Goal: Information Seeking & Learning: Learn about a topic

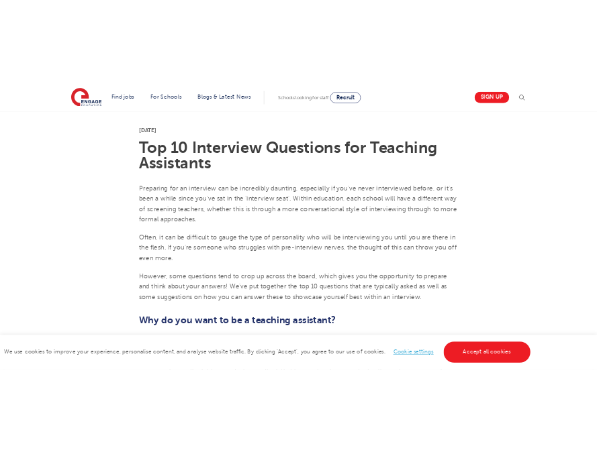
scroll to position [336, 0]
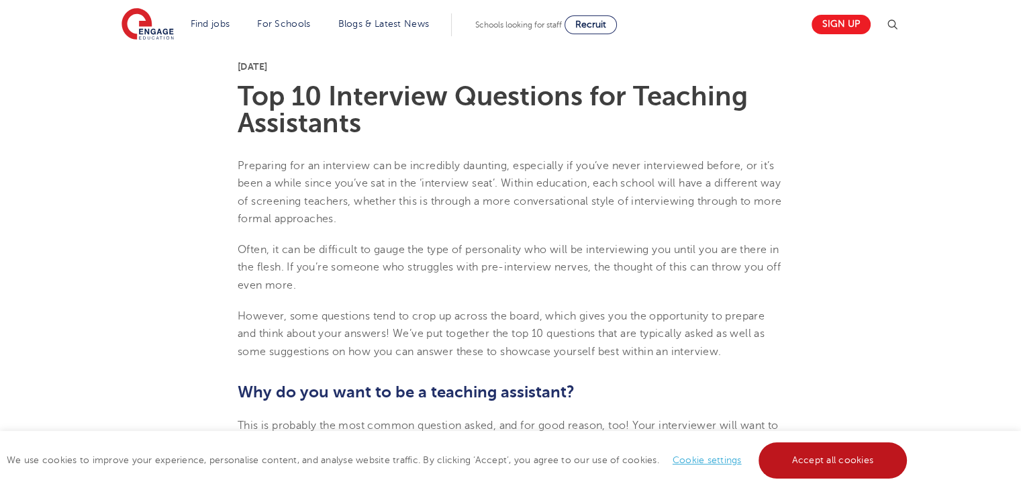
click at [851, 465] on link "Accept all cookies" at bounding box center [832, 460] width 149 height 36
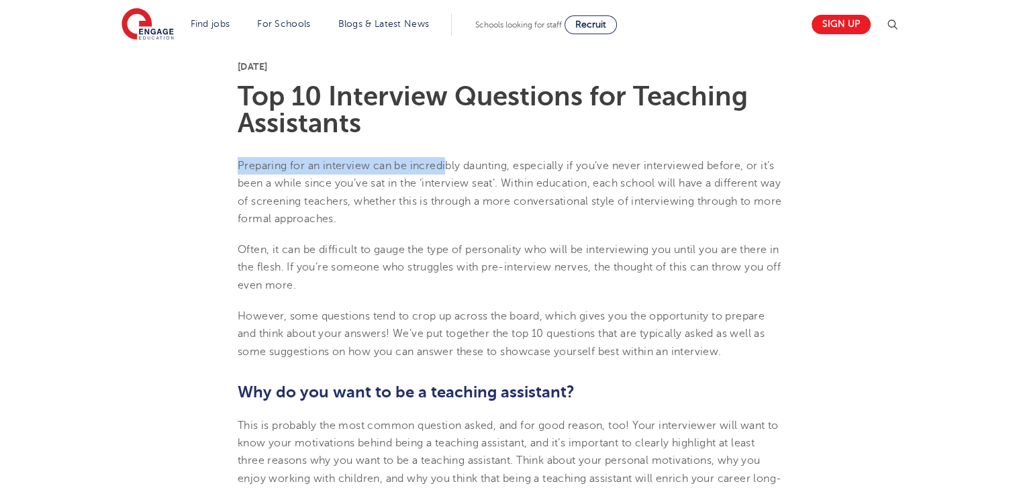
drag, startPoint x: 226, startPoint y: 168, endPoint x: 445, endPoint y: 170, distance: 219.5
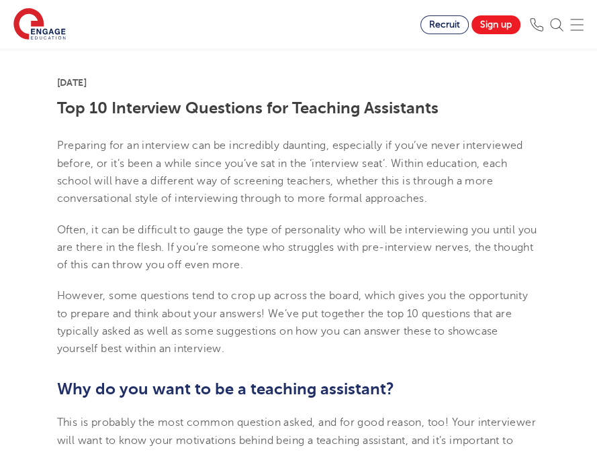
click at [435, 254] on p "Often, it can be difficult to gauge the type of personality who will be intervi…" at bounding box center [298, 247] width 483 height 53
click at [182, 138] on p "Preparing for an interview can be incredibly daunting, especially if you’ve nev…" at bounding box center [298, 172] width 483 height 70
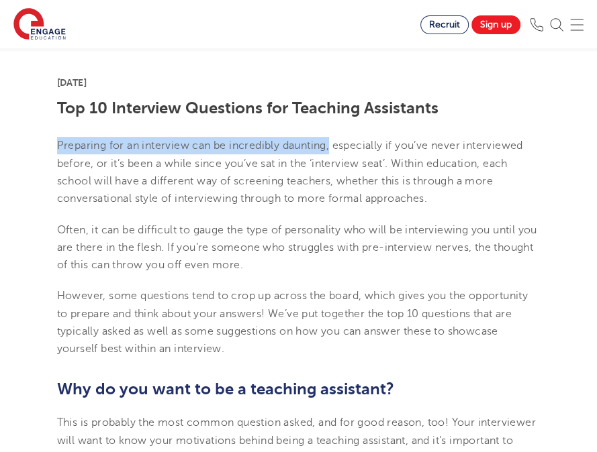
drag, startPoint x: 160, startPoint y: 144, endPoint x: 333, endPoint y: 153, distance: 173.4
copy p "Preparing for an interview can be incredibly daunting,"
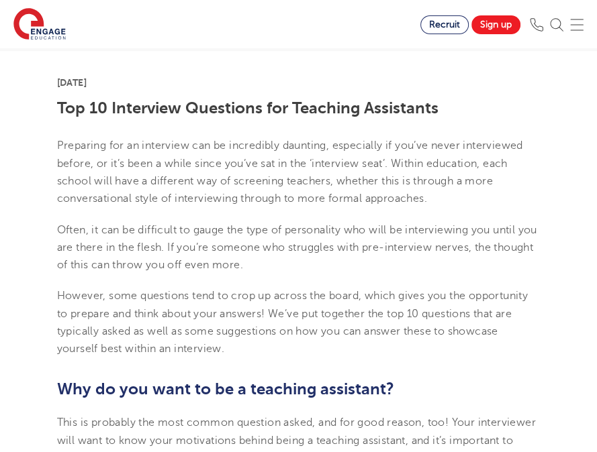
click at [205, 229] on p "Often, it can be difficult to gauge the type of personality who will be intervi…" at bounding box center [298, 247] width 483 height 53
copy p "gauge"
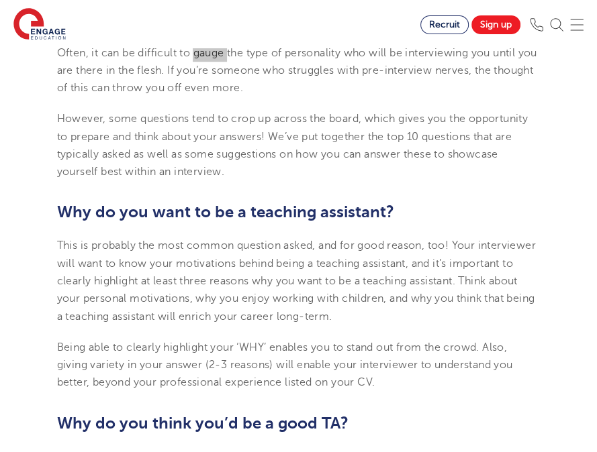
scroll to position [537, 0]
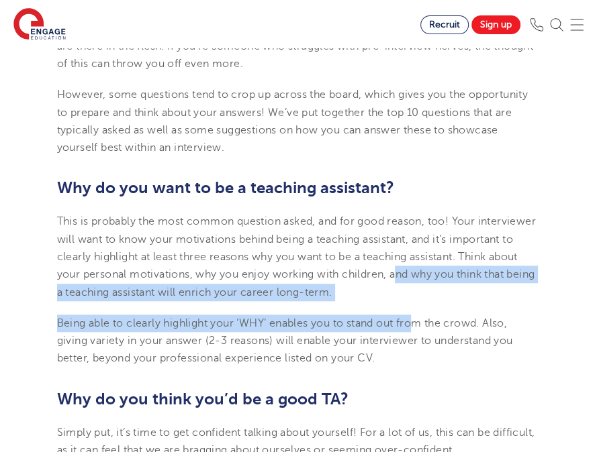
drag, startPoint x: 419, startPoint y: 301, endPoint x: 462, endPoint y: 275, distance: 50.3
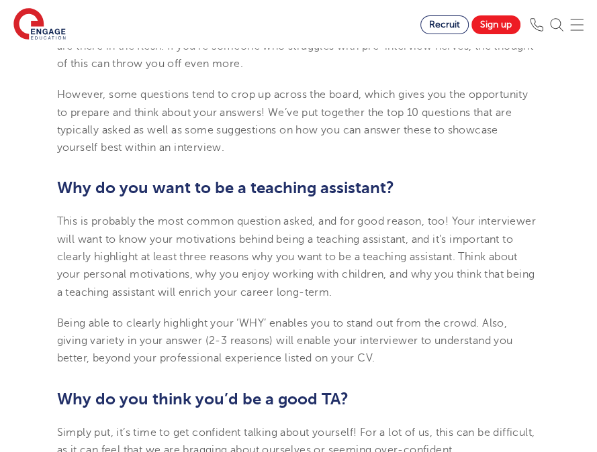
drag, startPoint x: 459, startPoint y: 270, endPoint x: 460, endPoint y: 295, distance: 24.2
click at [460, 295] on p "This is probably the most common question asked, and for good reason, too! Your…" at bounding box center [298, 257] width 483 height 88
copy span "and why you think that being a teaching assistant will enrich your career long-…"
click at [353, 287] on span "This is probably the most common question asked, and for good reason, too! Your…" at bounding box center [296, 256] width 479 height 83
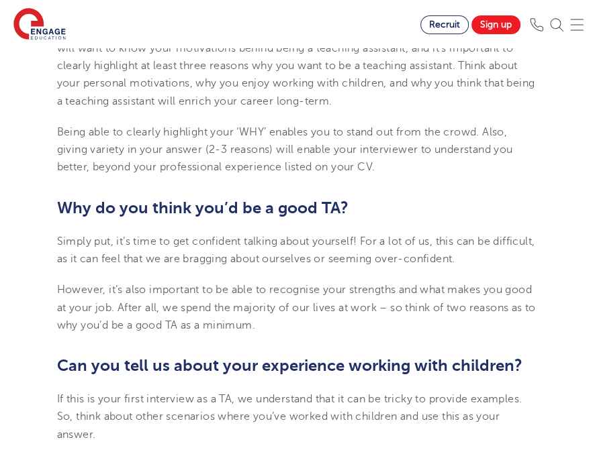
scroll to position [738, 0]
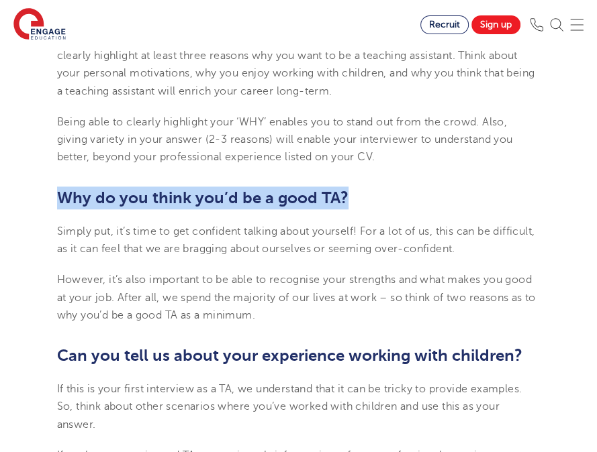
drag, startPoint x: 56, startPoint y: 197, endPoint x: 351, endPoint y: 185, distance: 294.9
copy b "Why do you think you’d be a good TA?"
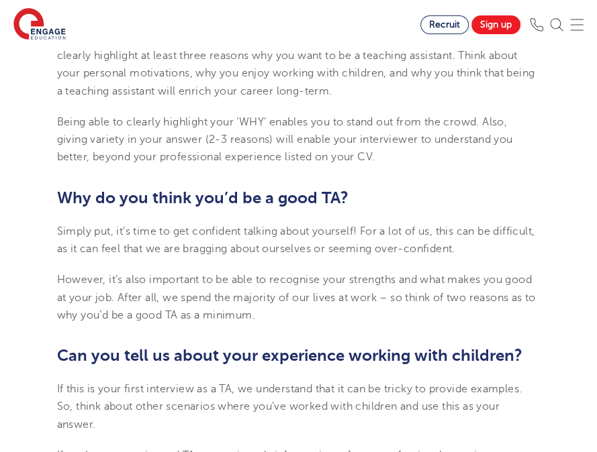
drag, startPoint x: 101, startPoint y: 425, endPoint x: 55, endPoint y: 385, distance: 60.9
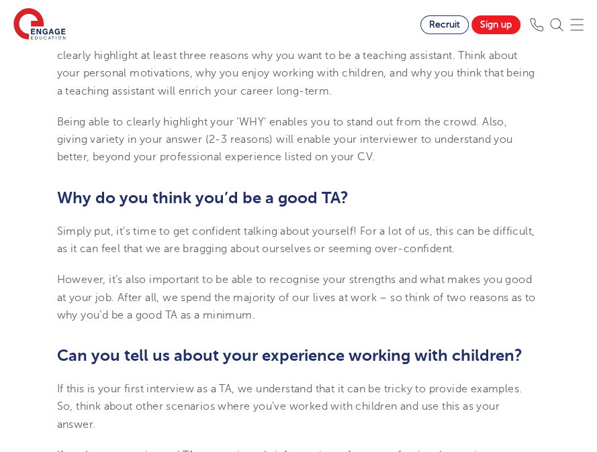
copy span "If this is your first interview as a TA, we understand that it can be tricky to…"
drag, startPoint x: 177, startPoint y: 366, endPoint x: 136, endPoint y: 366, distance: 40.3
click at [177, 366] on h2 "Can you tell us about your experience working with children?" at bounding box center [298, 355] width 483 height 23
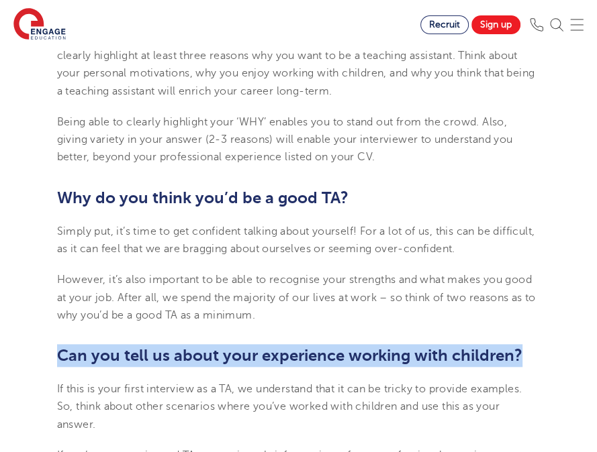
drag, startPoint x: 32, startPoint y: 362, endPoint x: 550, endPoint y: 356, distance: 518.8
copy b "Can you tell us about your experience working with children?"
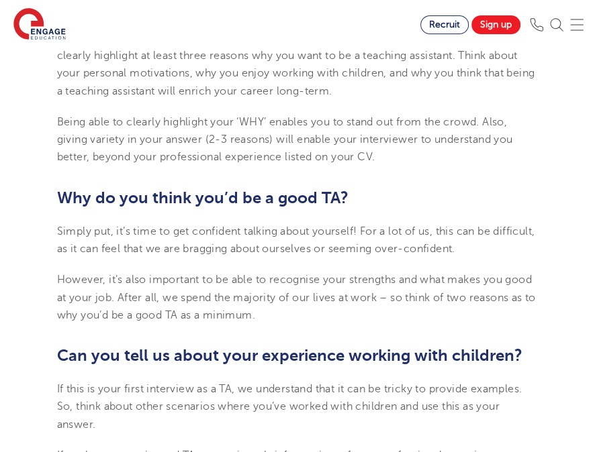
click at [228, 194] on b "Why do you think you’d be a good TA?" at bounding box center [202, 198] width 291 height 19
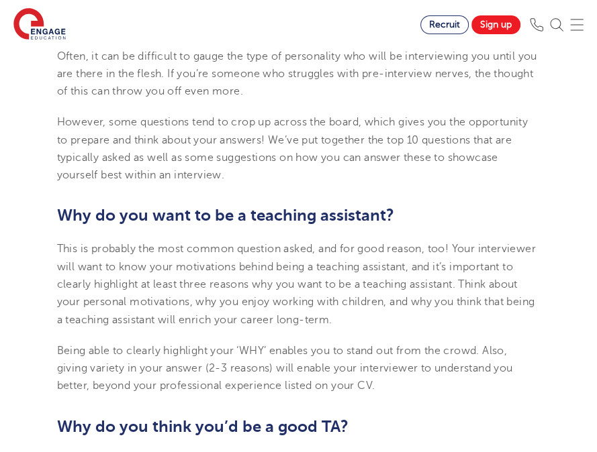
scroll to position [470, 0]
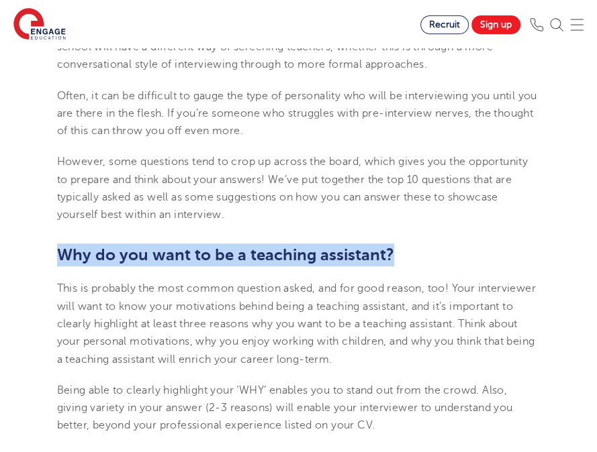
drag, startPoint x: 48, startPoint y: 250, endPoint x: 424, endPoint y: 246, distance: 376.5
copy b "Why do you want to be a teaching assistant?"
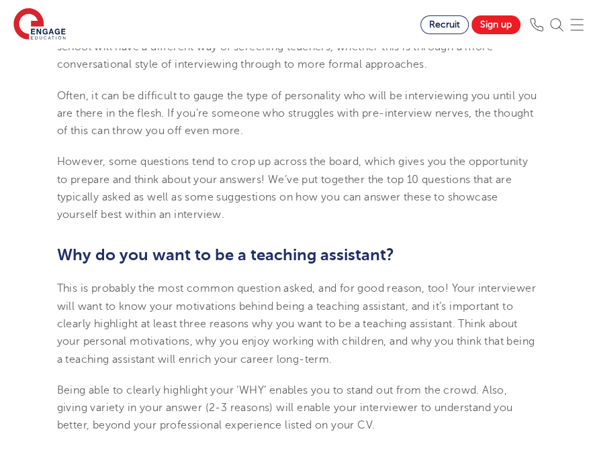
click at [295, 368] on p "This is probably the most common question asked, and for good reason, too! Your…" at bounding box center [298, 324] width 483 height 88
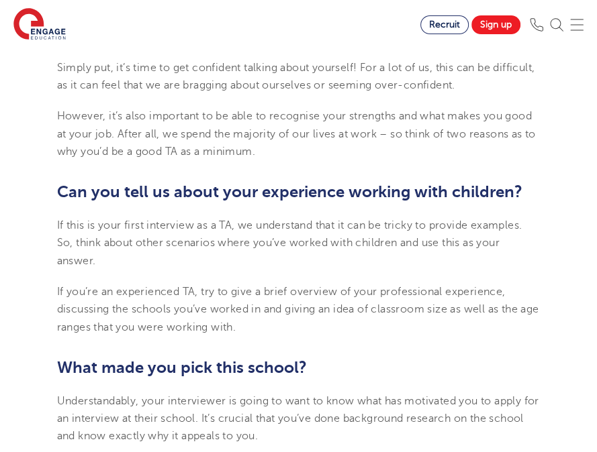
scroll to position [1074, 0]
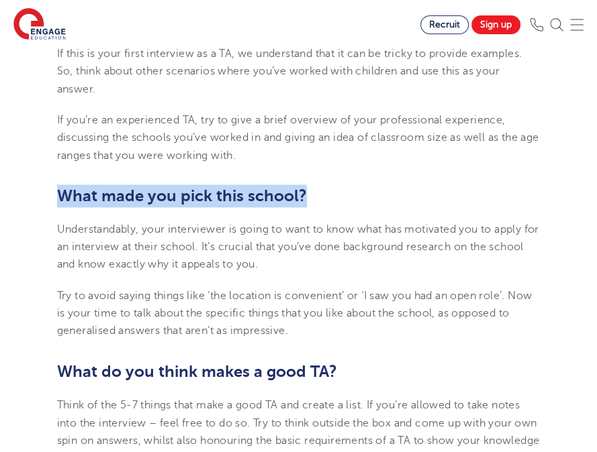
drag, startPoint x: 307, startPoint y: 194, endPoint x: 45, endPoint y: 203, distance: 261.9
copy b "What made you pick this school?"
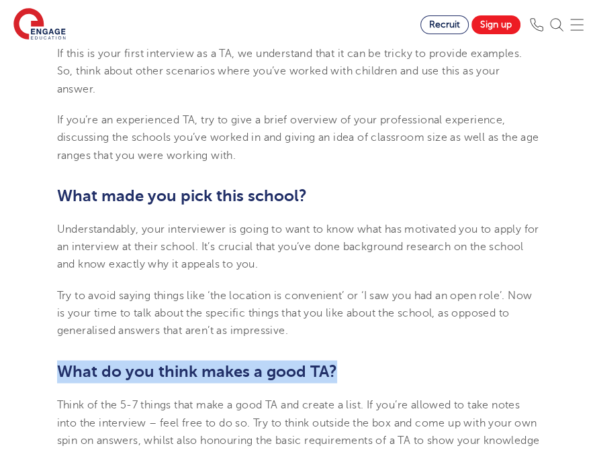
drag, startPoint x: 34, startPoint y: 364, endPoint x: 370, endPoint y: 374, distance: 337.1
copy b "What do you think makes a good TA?"
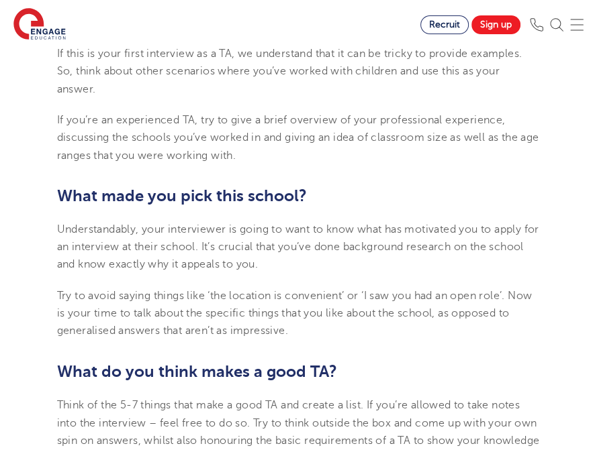
click at [274, 302] on p "Try to avoid saying things like ‘the location is convenient’ or ‘I saw you had …" at bounding box center [298, 313] width 483 height 53
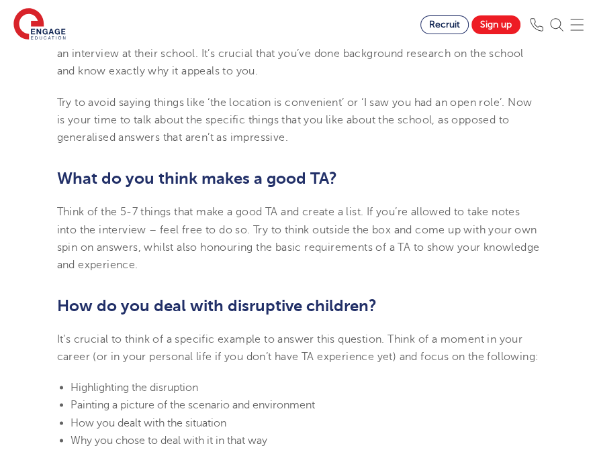
scroll to position [1275, 0]
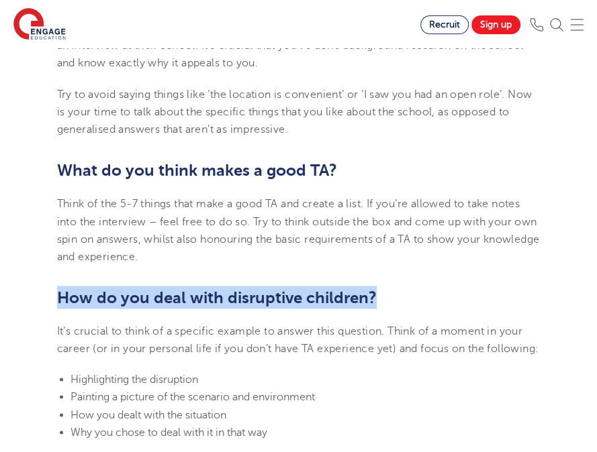
drag, startPoint x: 56, startPoint y: 295, endPoint x: 421, endPoint y: 307, distance: 365.3
click at [421, 307] on h2 "How do you deal with disruptive children?" at bounding box center [298, 297] width 483 height 23
copy b "How do you deal with disruptive children?"
click at [207, 269] on section "[DATE] Top 10 Interview Questions for Teaching Assistants Preparing for an inte…" at bounding box center [298, 292] width 503 height 2362
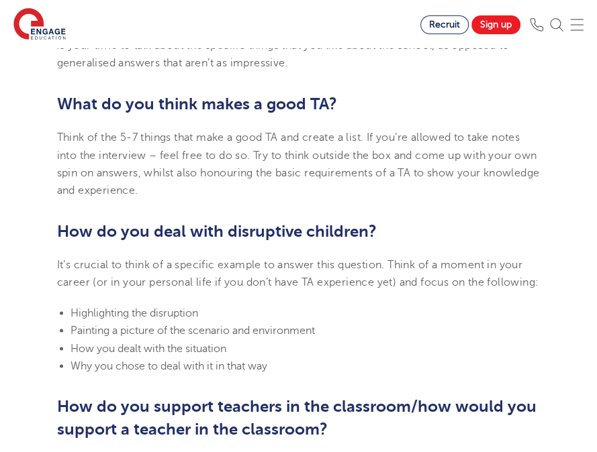
scroll to position [1409, 0]
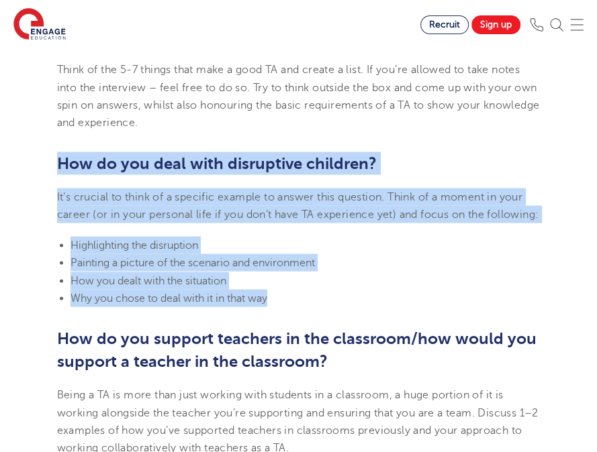
drag, startPoint x: 289, startPoint y: 321, endPoint x: 57, endPoint y: 166, distance: 279.6
click at [57, 166] on section "[DATE] Top 10 Interview Questions for Teaching Assistants Preparing for an inte…" at bounding box center [298, 158] width 503 height 2362
click at [334, 307] on li "Why you chose to deal with it in that way" at bounding box center [305, 297] width 470 height 17
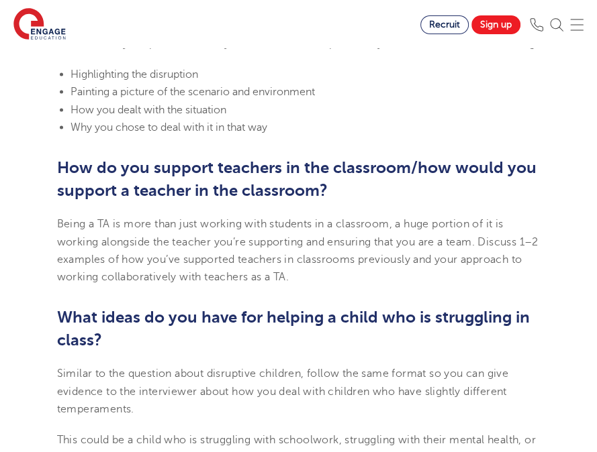
scroll to position [1611, 0]
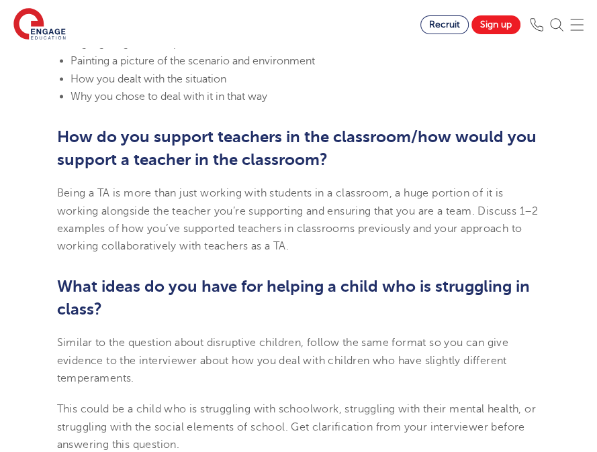
click at [171, 228] on span "Being a TA is more than just working with students in a classroom, a huge porti…" at bounding box center [297, 219] width 481 height 65
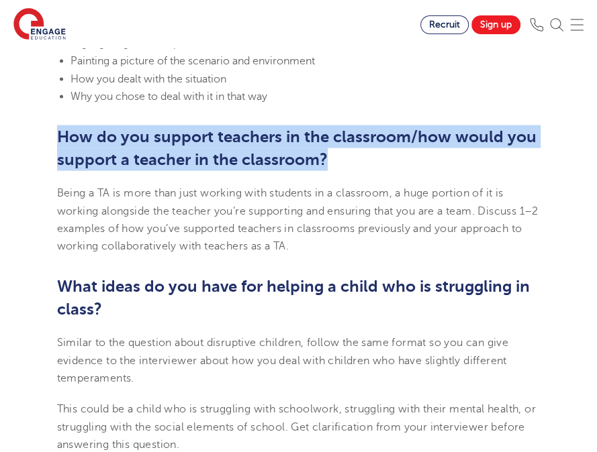
drag, startPoint x: 55, startPoint y: 149, endPoint x: 326, endPoint y: 185, distance: 273.5
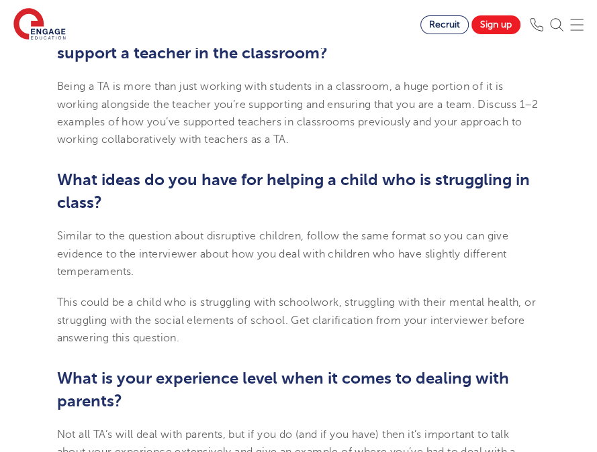
scroll to position [1745, 0]
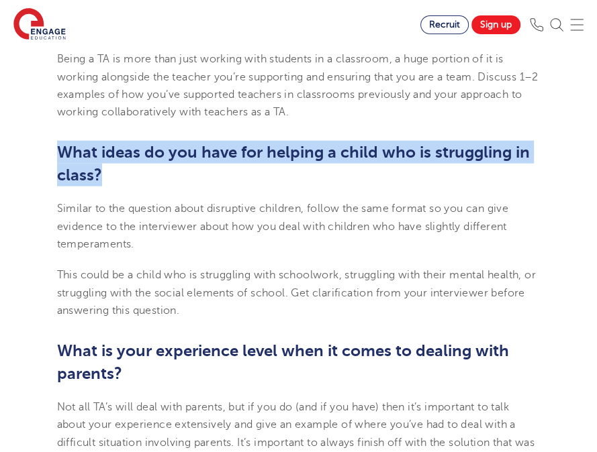
drag, startPoint x: 99, startPoint y: 187, endPoint x: 63, endPoint y: 175, distance: 38.0
click at [63, 175] on h2 "What ideas do you have for helping a child who is struggling in class?" at bounding box center [298, 164] width 483 height 46
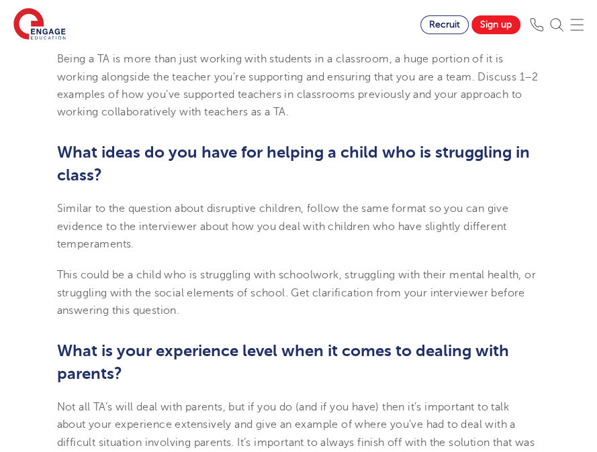
drag, startPoint x: 143, startPoint y: 387, endPoint x: 126, endPoint y: 405, distance: 25.6
click at [143, 385] on h2 "What is your experience level when it comes to dealing with parents?" at bounding box center [298, 363] width 483 height 46
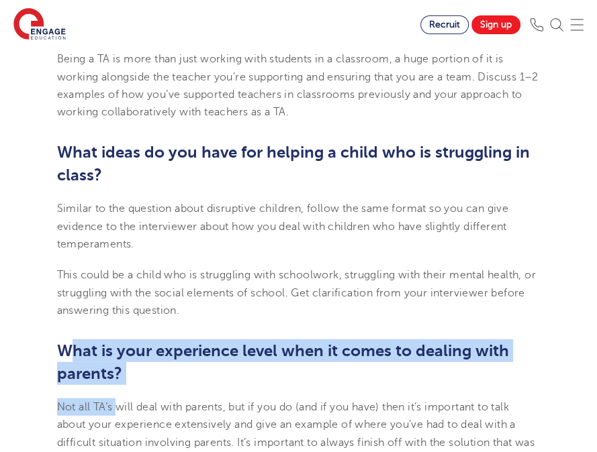
drag, startPoint x: 110, startPoint y: 393, endPoint x: 66, endPoint y: 370, distance: 49.5
click at [134, 385] on h2 "What is your experience level when it comes to dealing with parents?" at bounding box center [298, 363] width 483 height 46
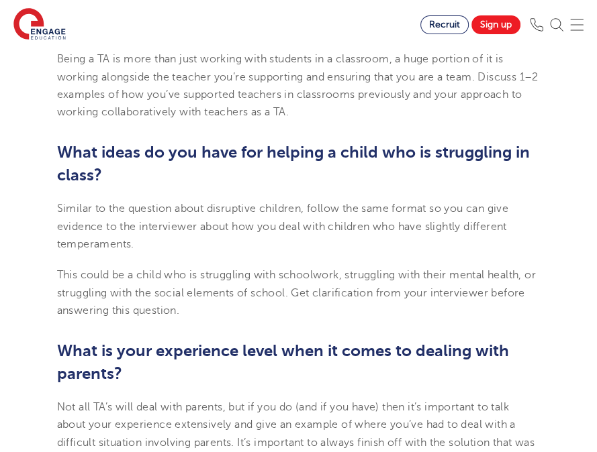
click at [62, 377] on b "What is your experience level when it comes to dealing with parents?" at bounding box center [283, 363] width 452 height 42
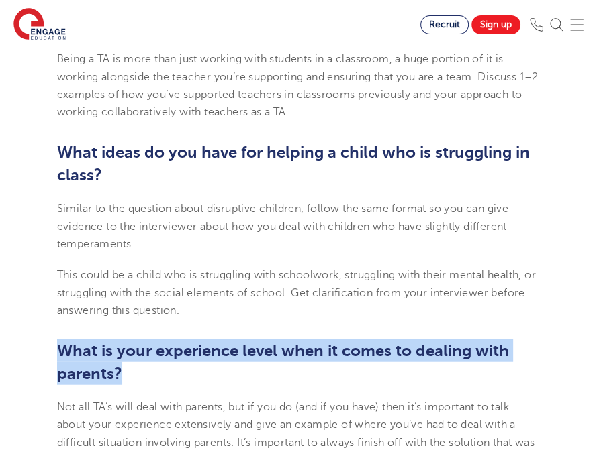
drag, startPoint x: 55, startPoint y: 371, endPoint x: 141, endPoint y: 393, distance: 88.6
click at [409, 385] on h2 "What is your experience level when it comes to dealing with parents?" at bounding box center [298, 363] width 483 height 46
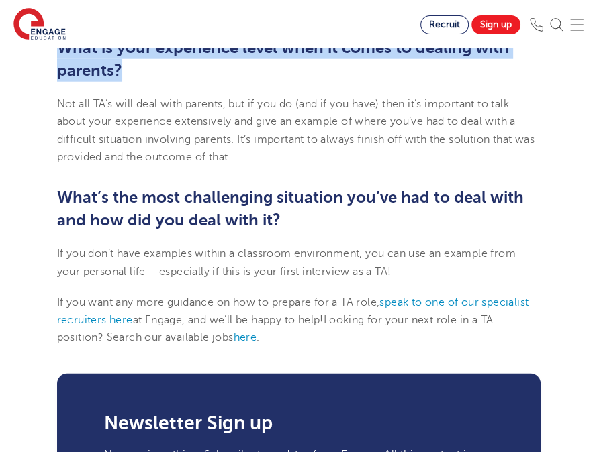
scroll to position [2081, 0]
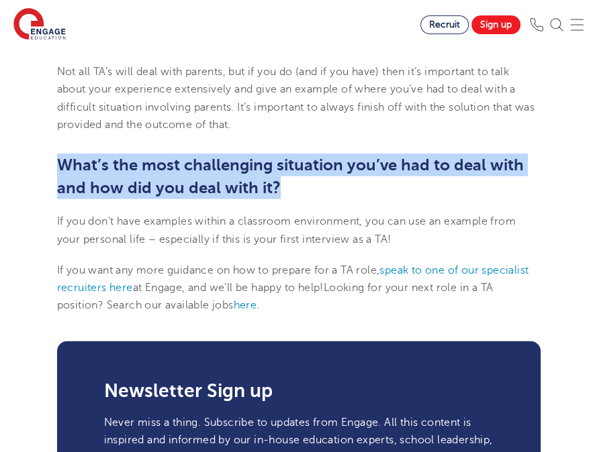
drag, startPoint x: 59, startPoint y: 178, endPoint x: 290, endPoint y: 210, distance: 233.1
click at [290, 199] on h2 "What’s the most challenging situation you’ve had to deal with and how did you d…" at bounding box center [298, 177] width 483 height 46
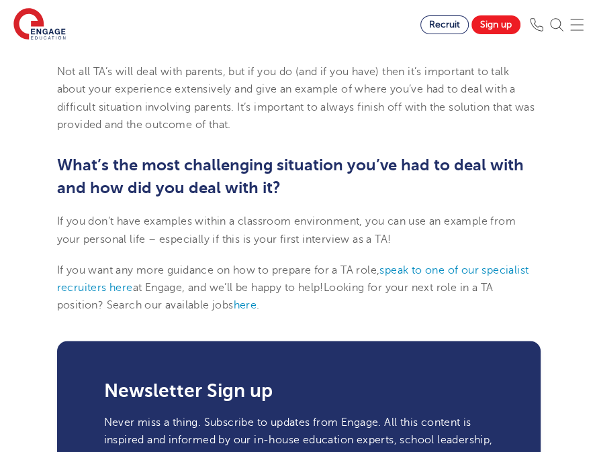
click at [321, 297] on p "If you want any more guidance on how to prepare for a TA role, speak to one of …" at bounding box center [298, 288] width 483 height 53
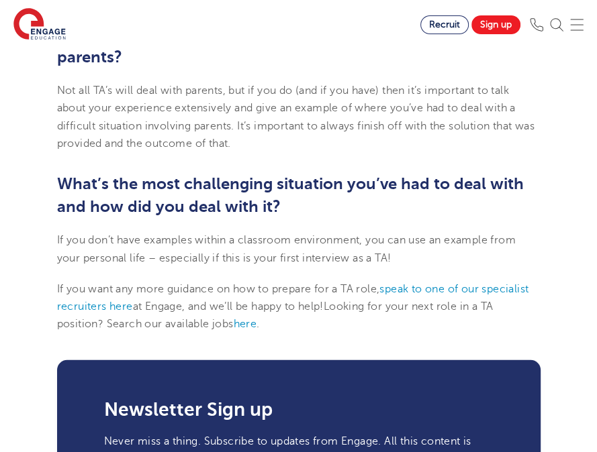
scroll to position [1879, 0]
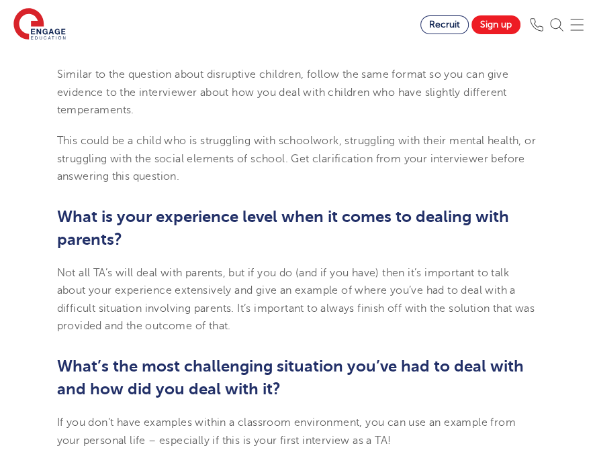
click at [340, 52] on h2 "What ideas do you have for helping a child who is struggling in class?" at bounding box center [298, 30] width 483 height 46
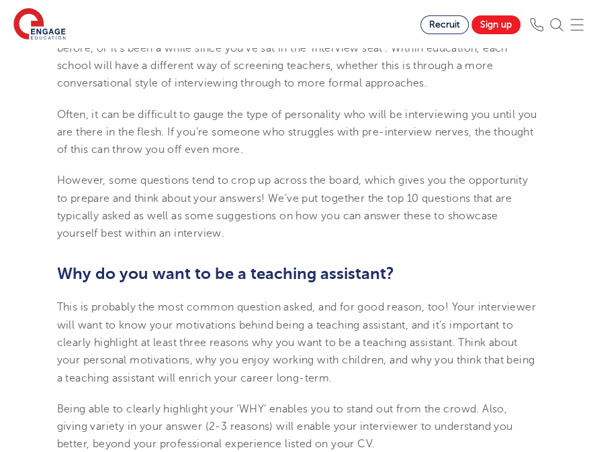
scroll to position [604, 0]
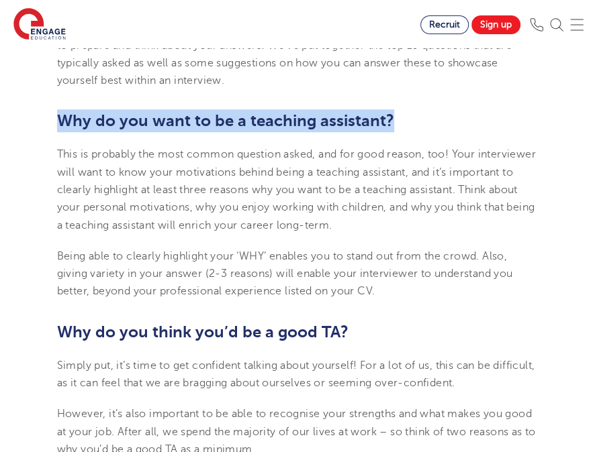
drag, startPoint x: 413, startPoint y: 111, endPoint x: 13, endPoint y: 126, distance: 400.9
